Goal: Transaction & Acquisition: Purchase product/service

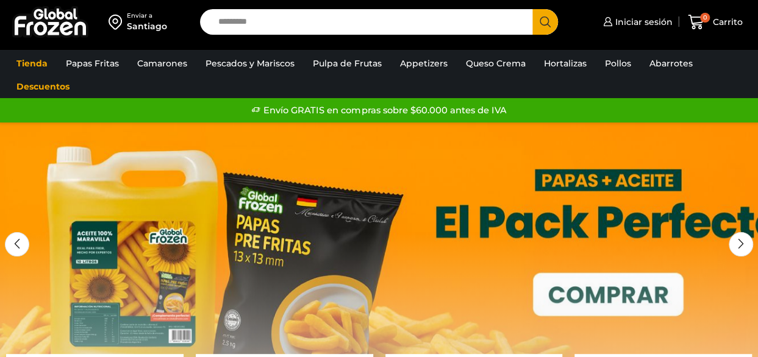
click at [295, 23] on input "Search input" at bounding box center [369, 22] width 314 height 26
type input "**********"
click at [532, 9] on button "Search" at bounding box center [545, 22] width 26 height 26
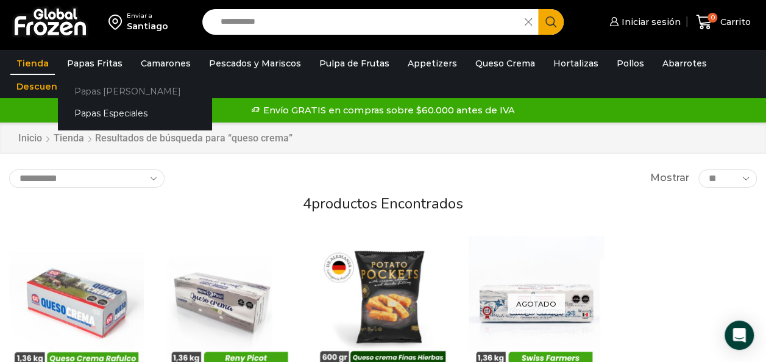
click at [118, 93] on link "Papas [PERSON_NAME]" at bounding box center [135, 91] width 154 height 23
